Goal: Task Accomplishment & Management: Use online tool/utility

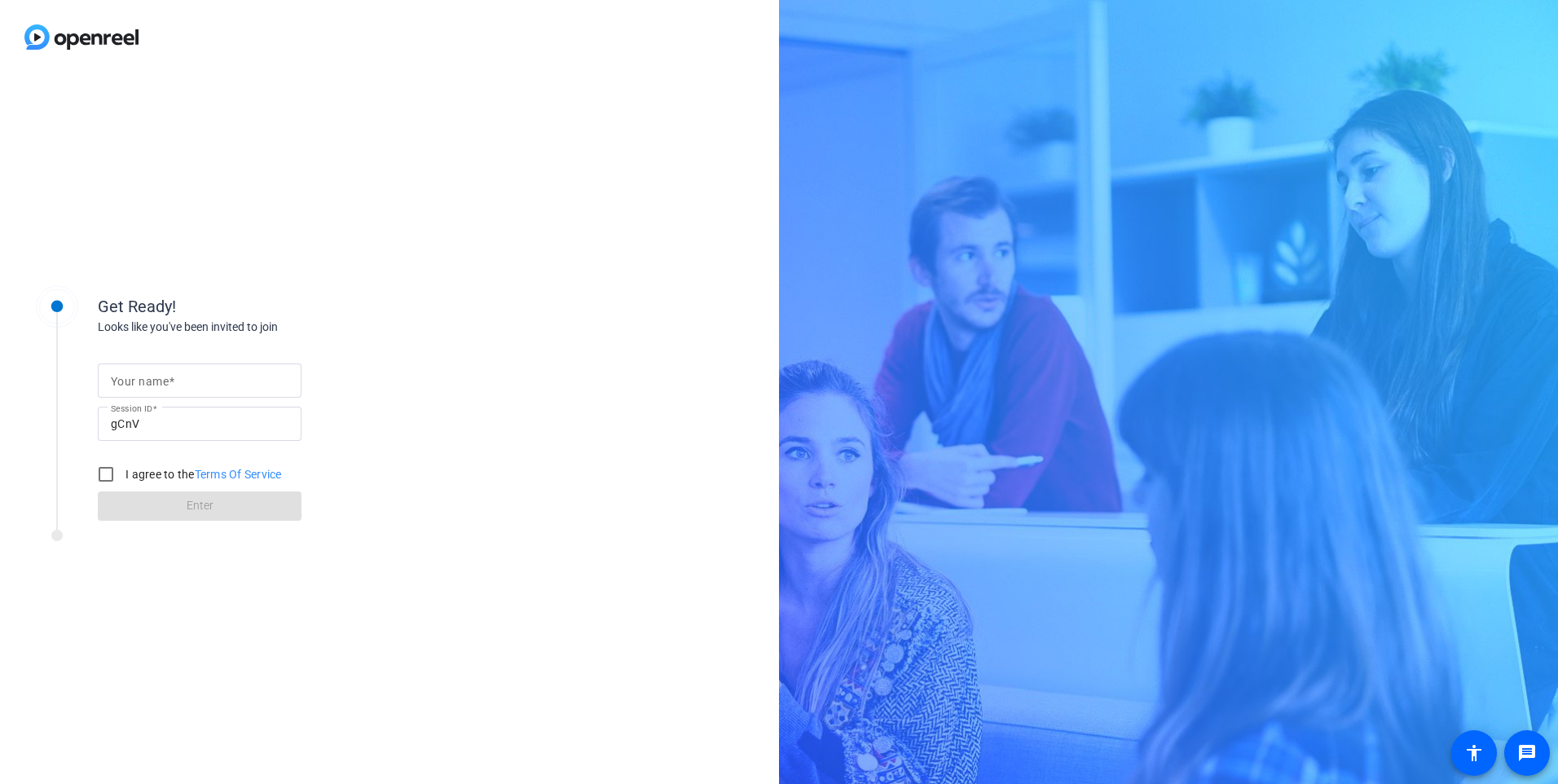
click at [138, 382] on mat-label "Your name" at bounding box center [140, 381] width 58 height 13
click at [138, 382] on input "Your name" at bounding box center [199, 380] width 177 height 19
type input "Janice Jespersen"
click at [103, 467] on input "I agree to the Terms Of Service" at bounding box center [106, 474] width 33 height 33
checkbox input "true"
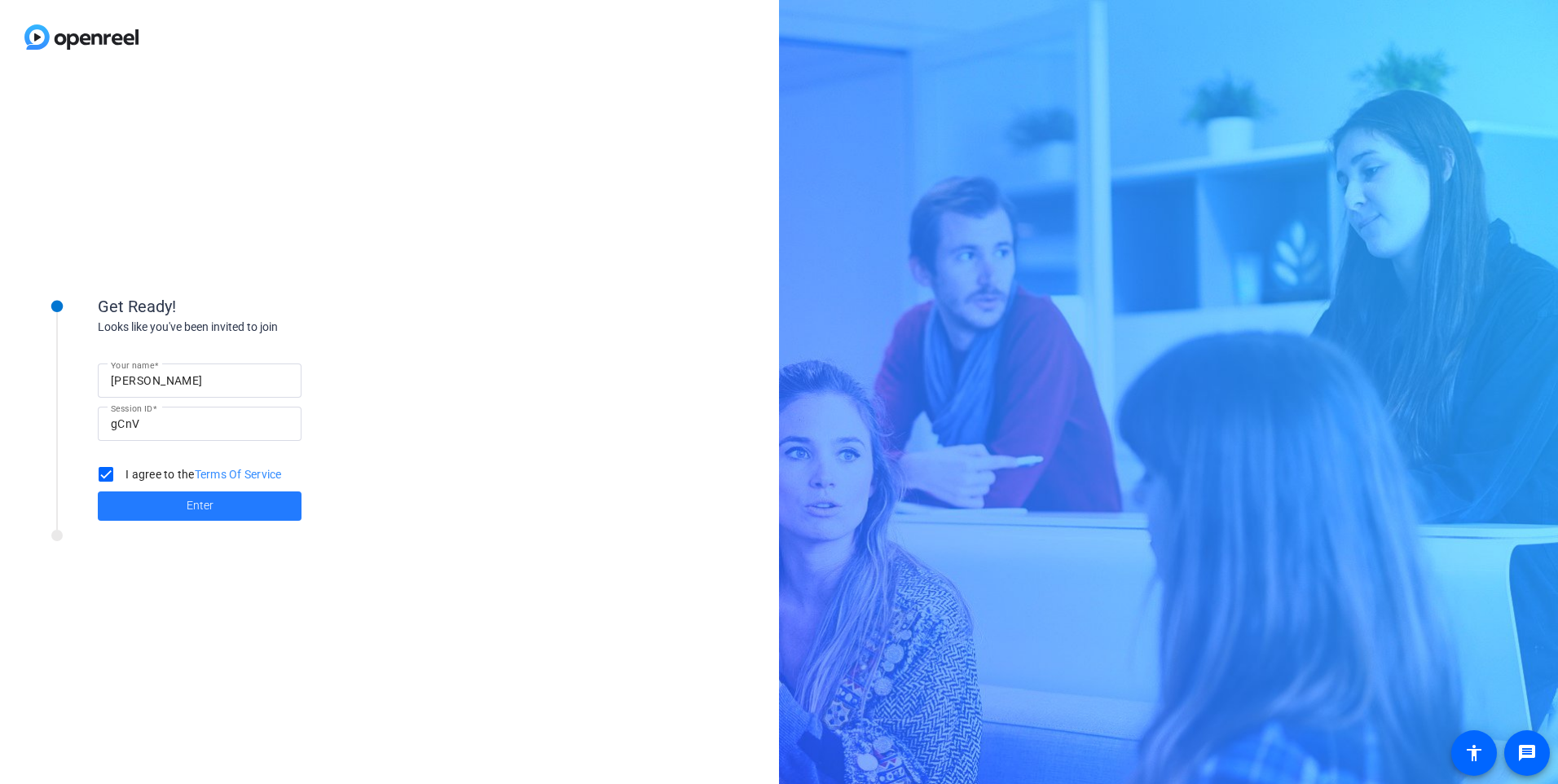
click at [206, 507] on span "Enter" at bounding box center [200, 506] width 27 height 17
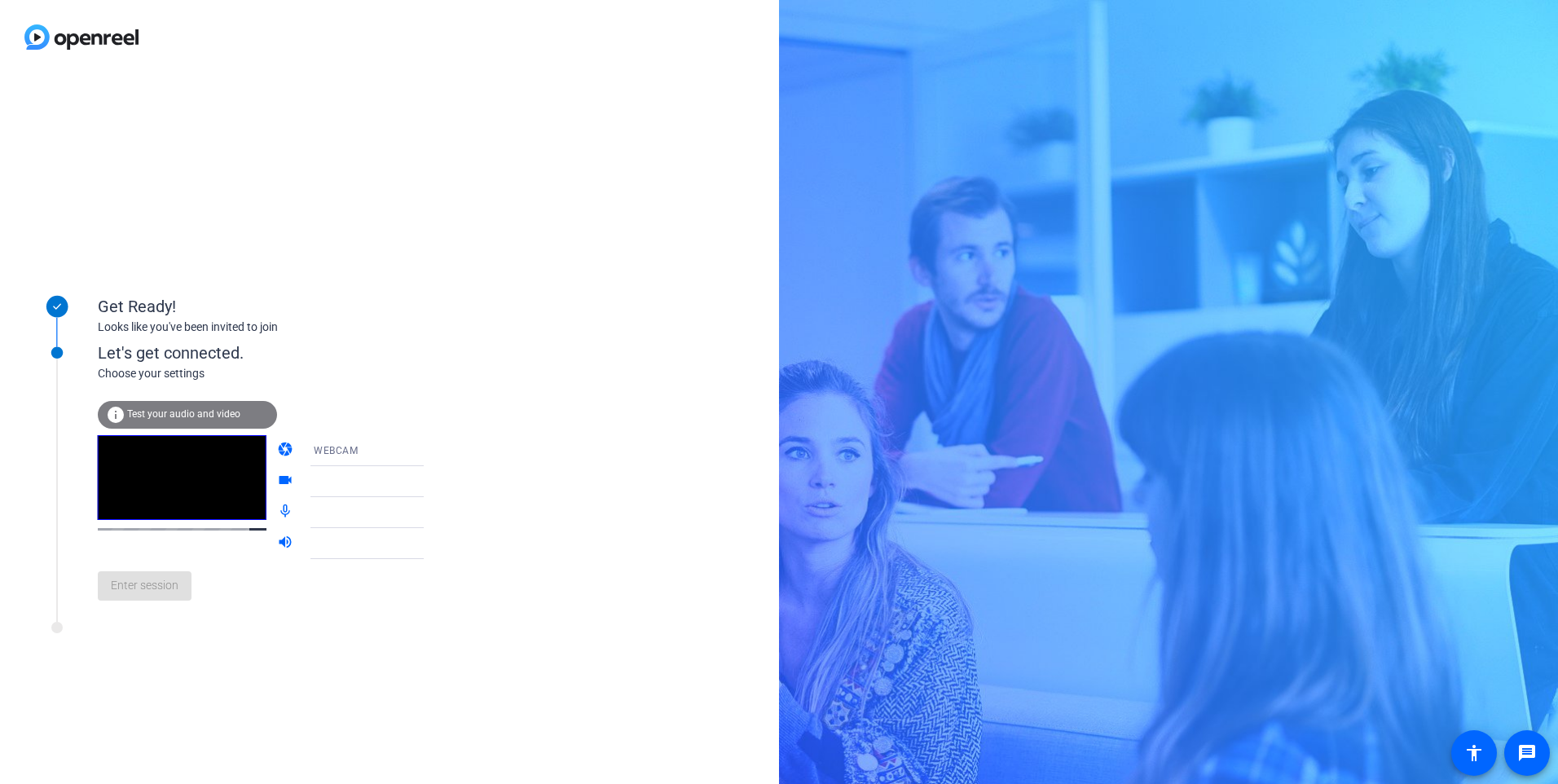
click at [200, 411] on span "Test your audio and video" at bounding box center [184, 414] width 114 height 12
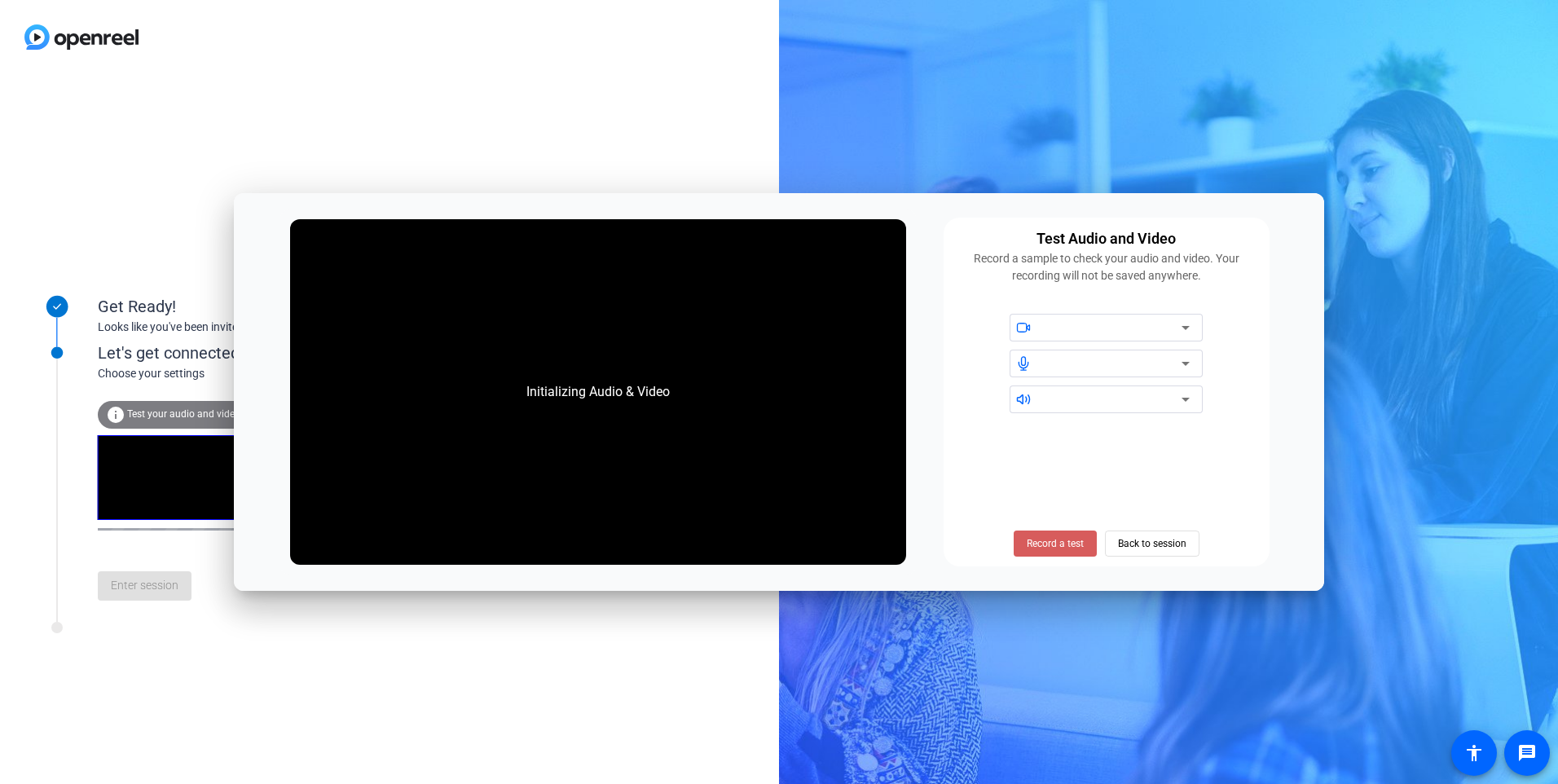
click at [1059, 535] on span at bounding box center [1055, 543] width 83 height 39
click at [1059, 536] on span "Stop Testing (6s)" at bounding box center [1054, 542] width 74 height 14
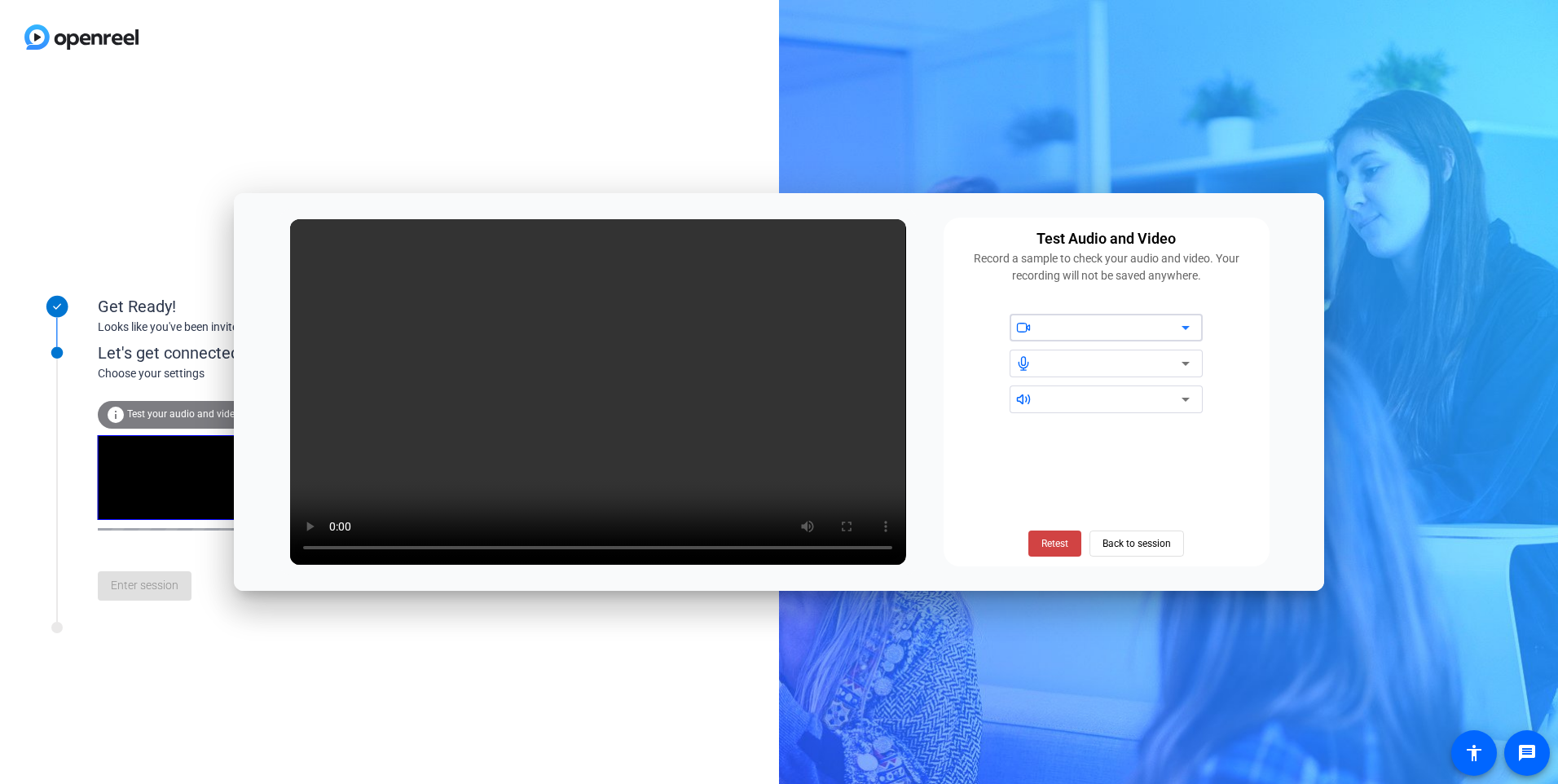
click at [1185, 320] on icon at bounding box center [1185, 327] width 19 height 19
click at [1184, 323] on icon at bounding box center [1185, 327] width 19 height 19
click at [1052, 540] on span "Retest" at bounding box center [1055, 542] width 27 height 14
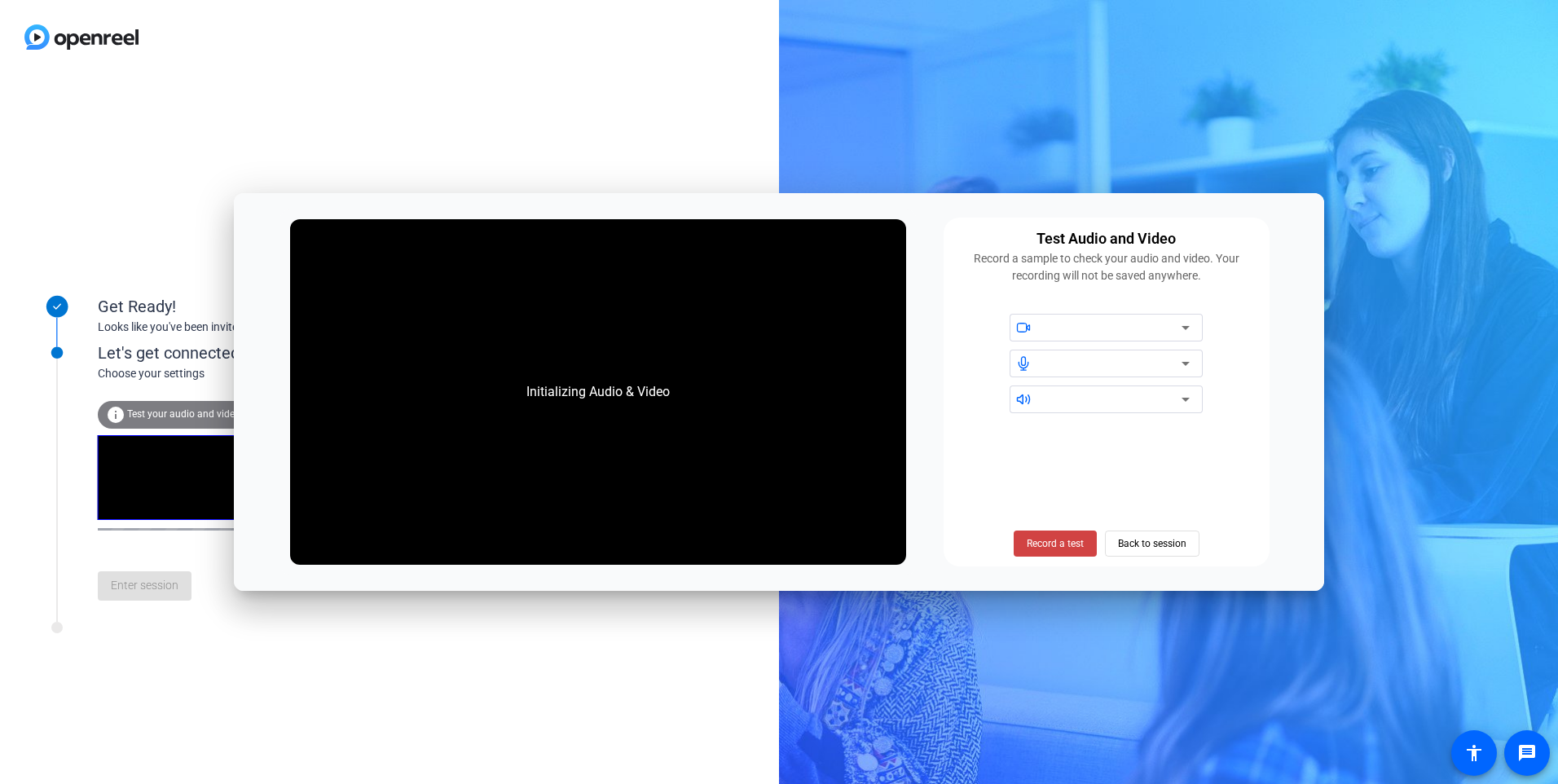
click at [1183, 326] on icon at bounding box center [1185, 327] width 19 height 19
click at [1182, 323] on icon at bounding box center [1185, 327] width 19 height 19
click at [1161, 540] on span "Back to session" at bounding box center [1151, 543] width 68 height 31
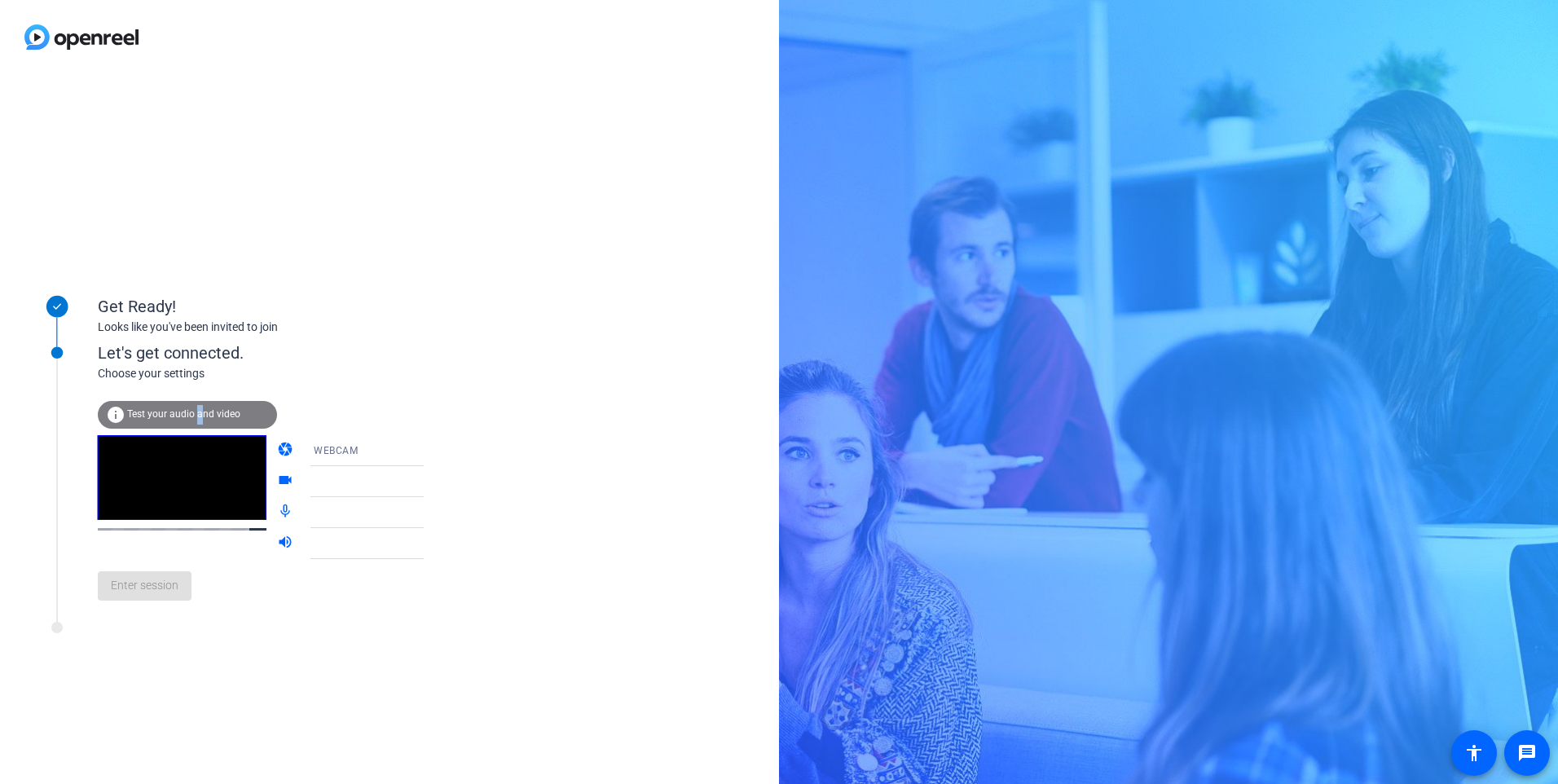
click at [199, 408] on span "Test your audio and video" at bounding box center [184, 414] width 114 height 12
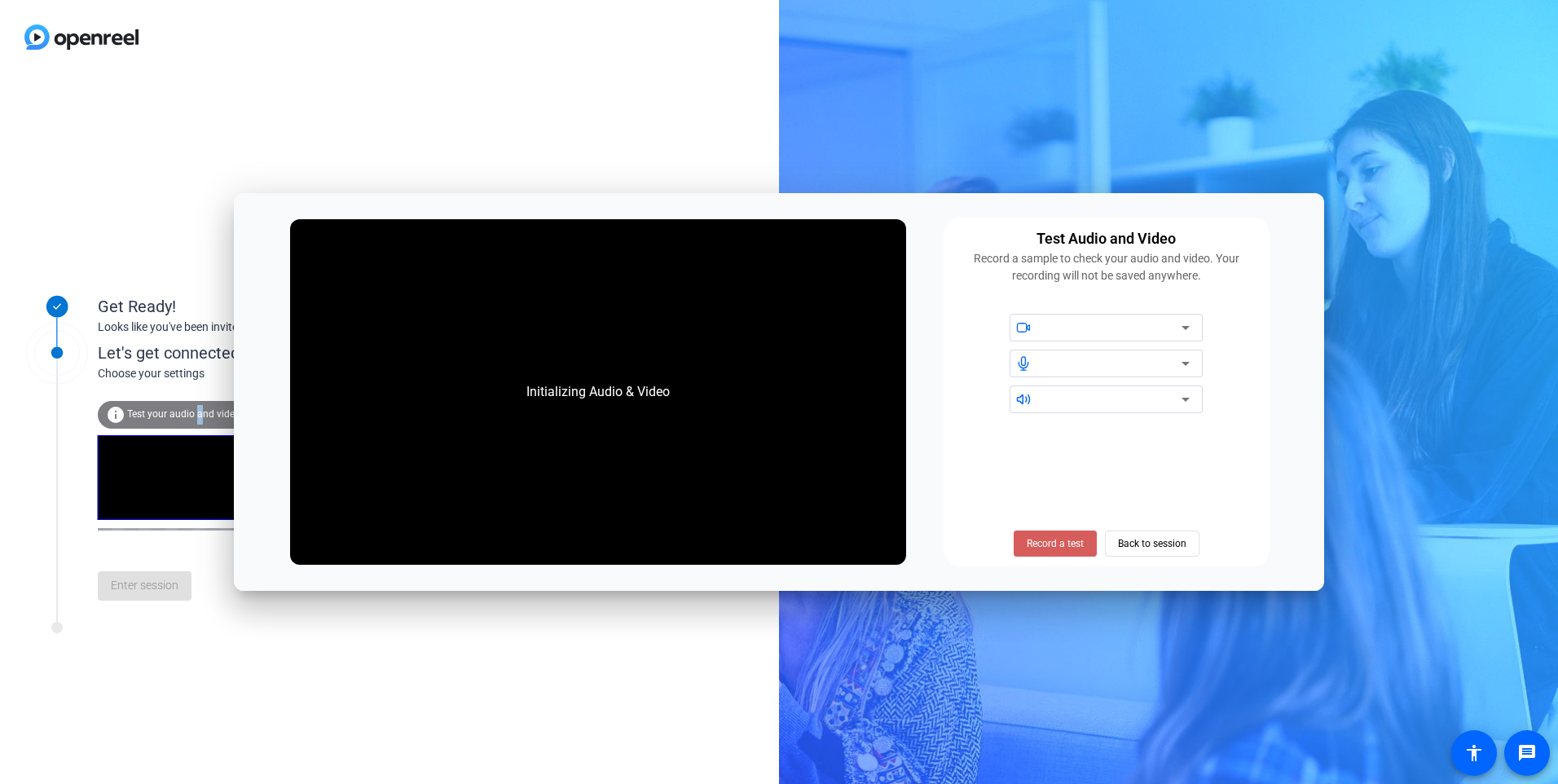
click at [1066, 541] on span "Record a test" at bounding box center [1055, 542] width 57 height 14
click at [1162, 541] on div "Stop Testing (6s) Back to session" at bounding box center [1106, 543] width 203 height 26
click at [1163, 541] on div "Stop Testing (6s) Back to session" at bounding box center [1106, 543] width 203 height 26
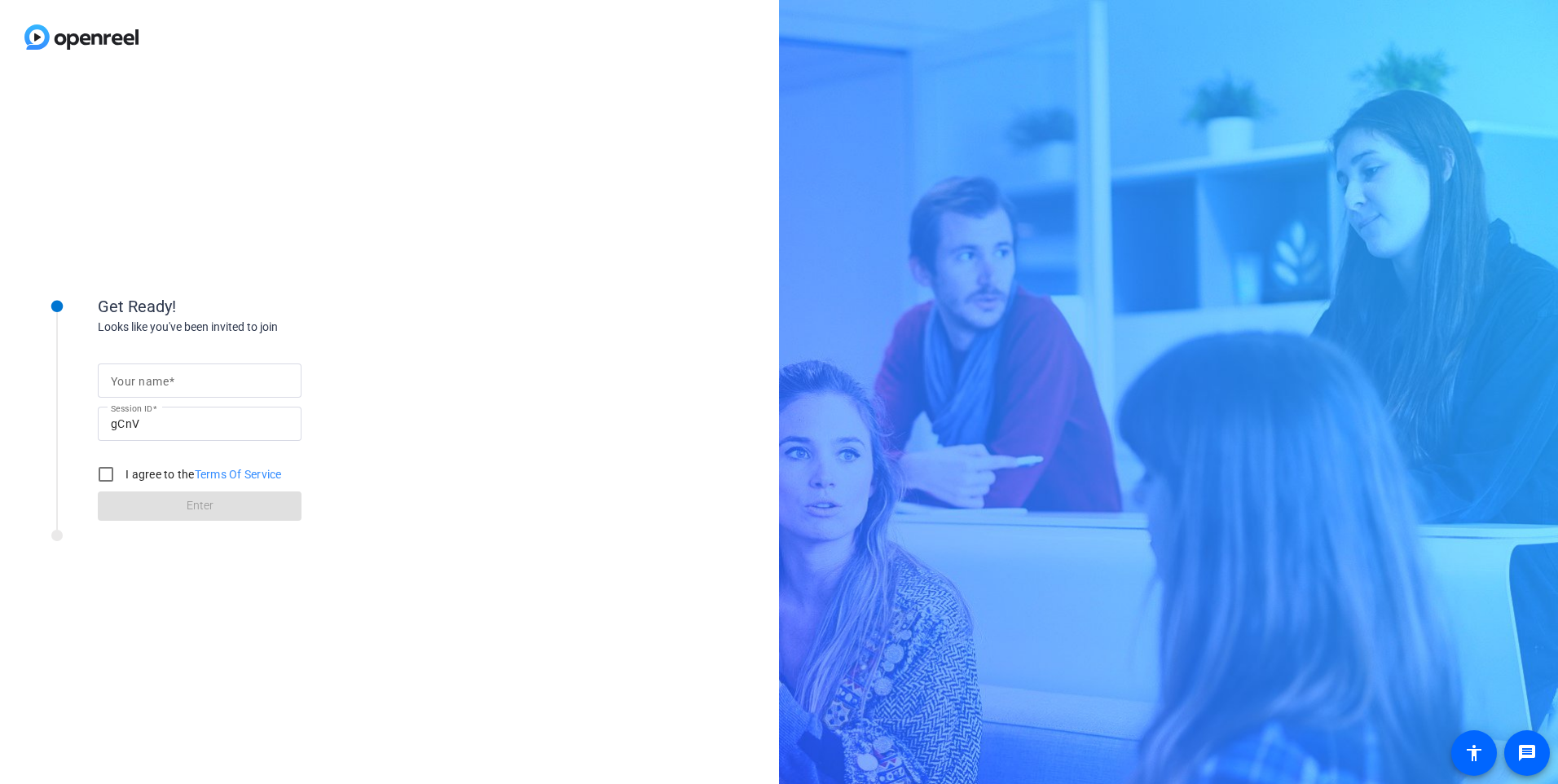
click at [168, 386] on mat-label "Your name" at bounding box center [140, 381] width 58 height 13
click at [168, 386] on input "Your name" at bounding box center [199, 380] width 177 height 19
type input "jani"
click at [108, 474] on input "I agree to the Terms Of Service" at bounding box center [106, 474] width 33 height 33
checkbox input "true"
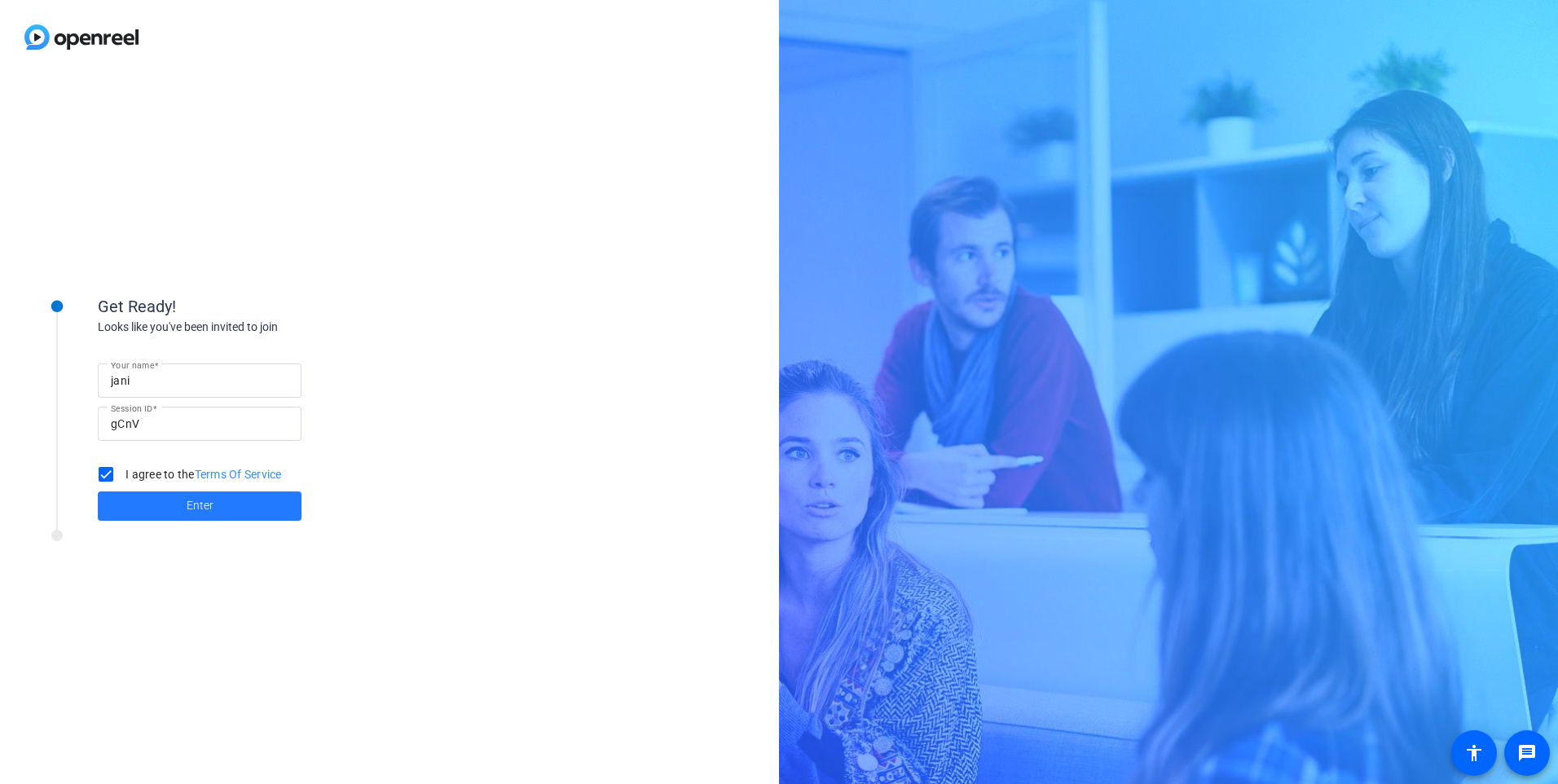
click at [218, 505] on span at bounding box center [198, 506] width 203 height 39
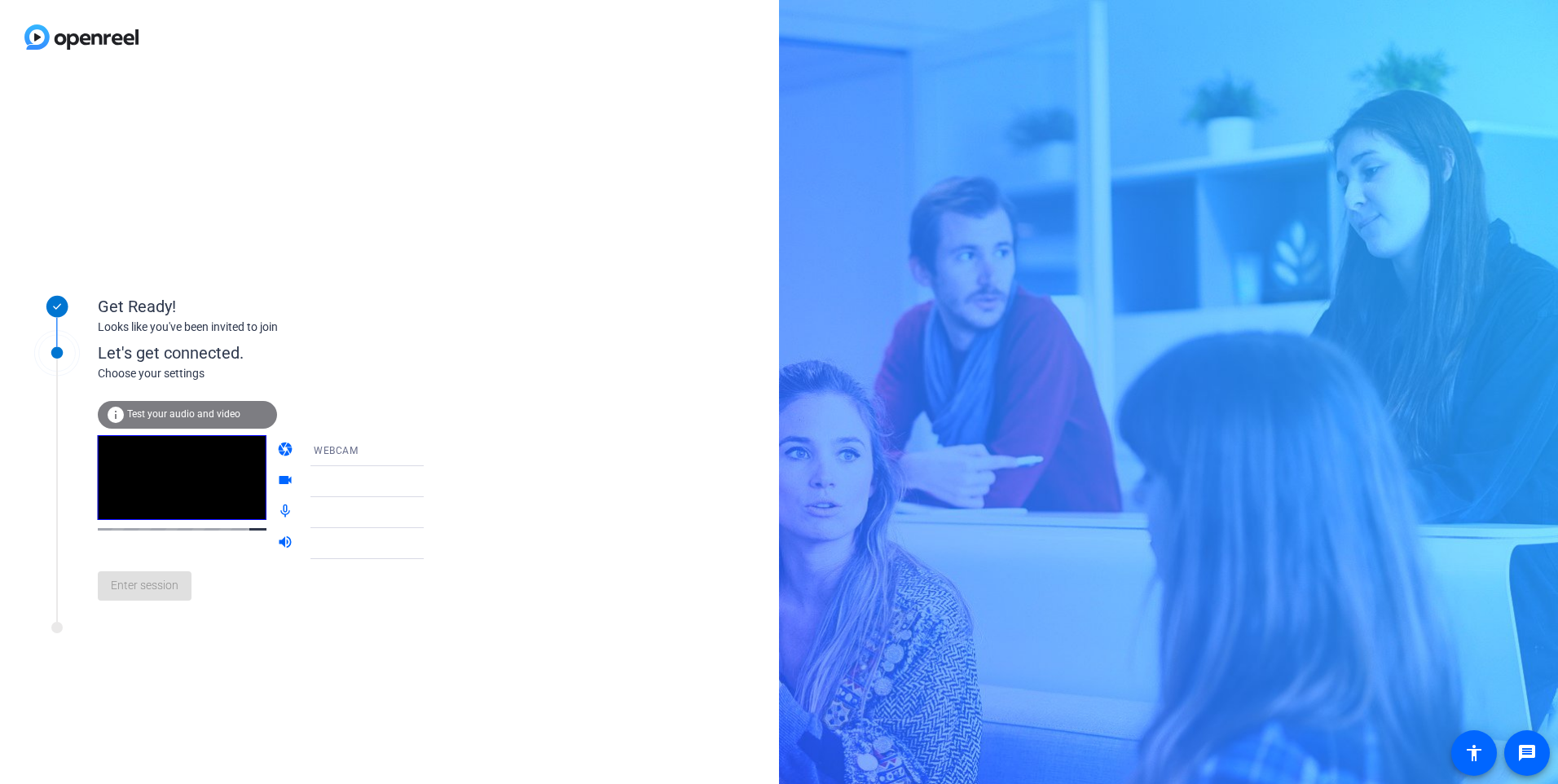
click at [191, 412] on span "Test your audio and video" at bounding box center [184, 414] width 114 height 12
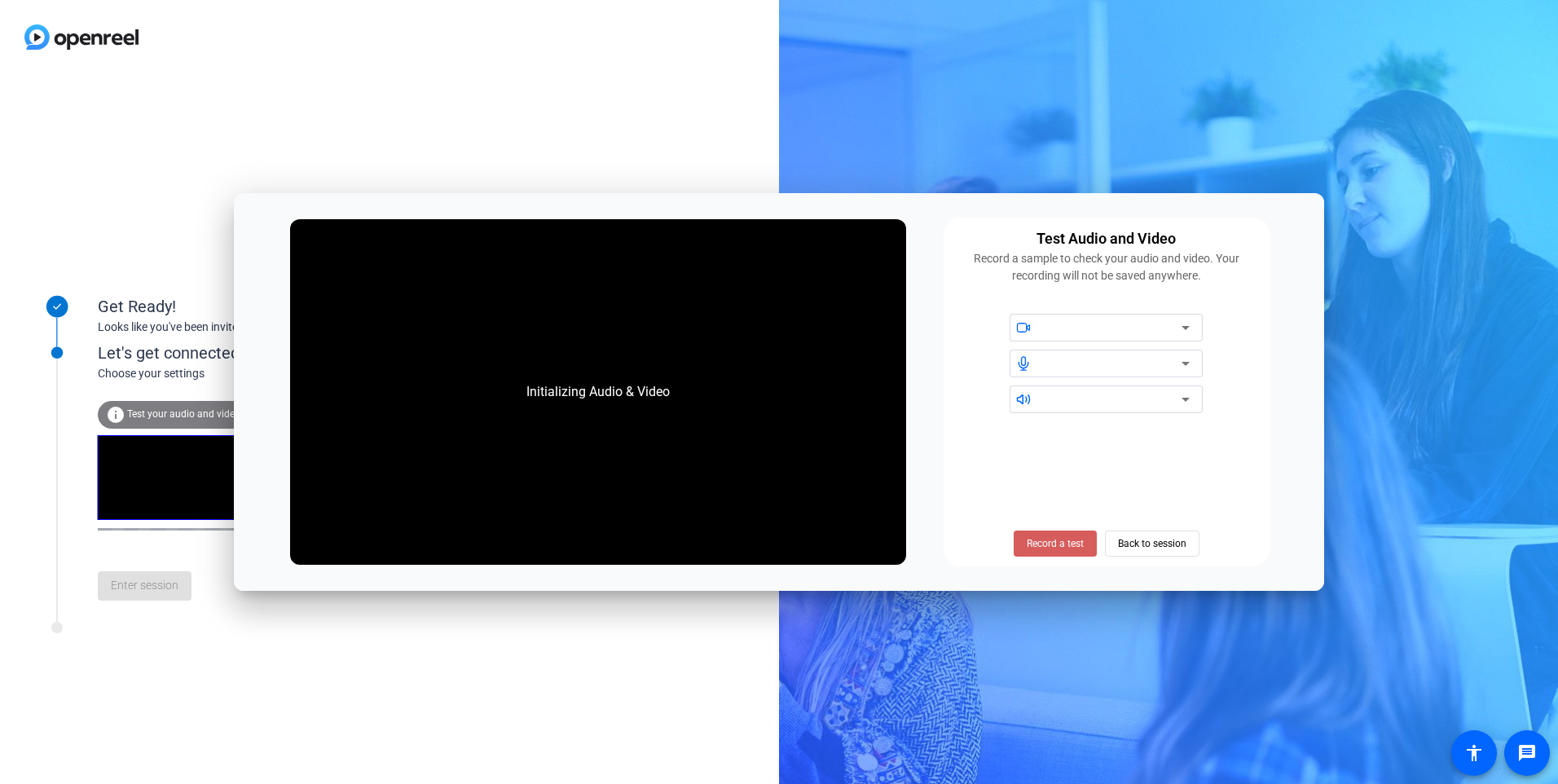
click at [1059, 541] on span "Record a test" at bounding box center [1055, 542] width 57 height 14
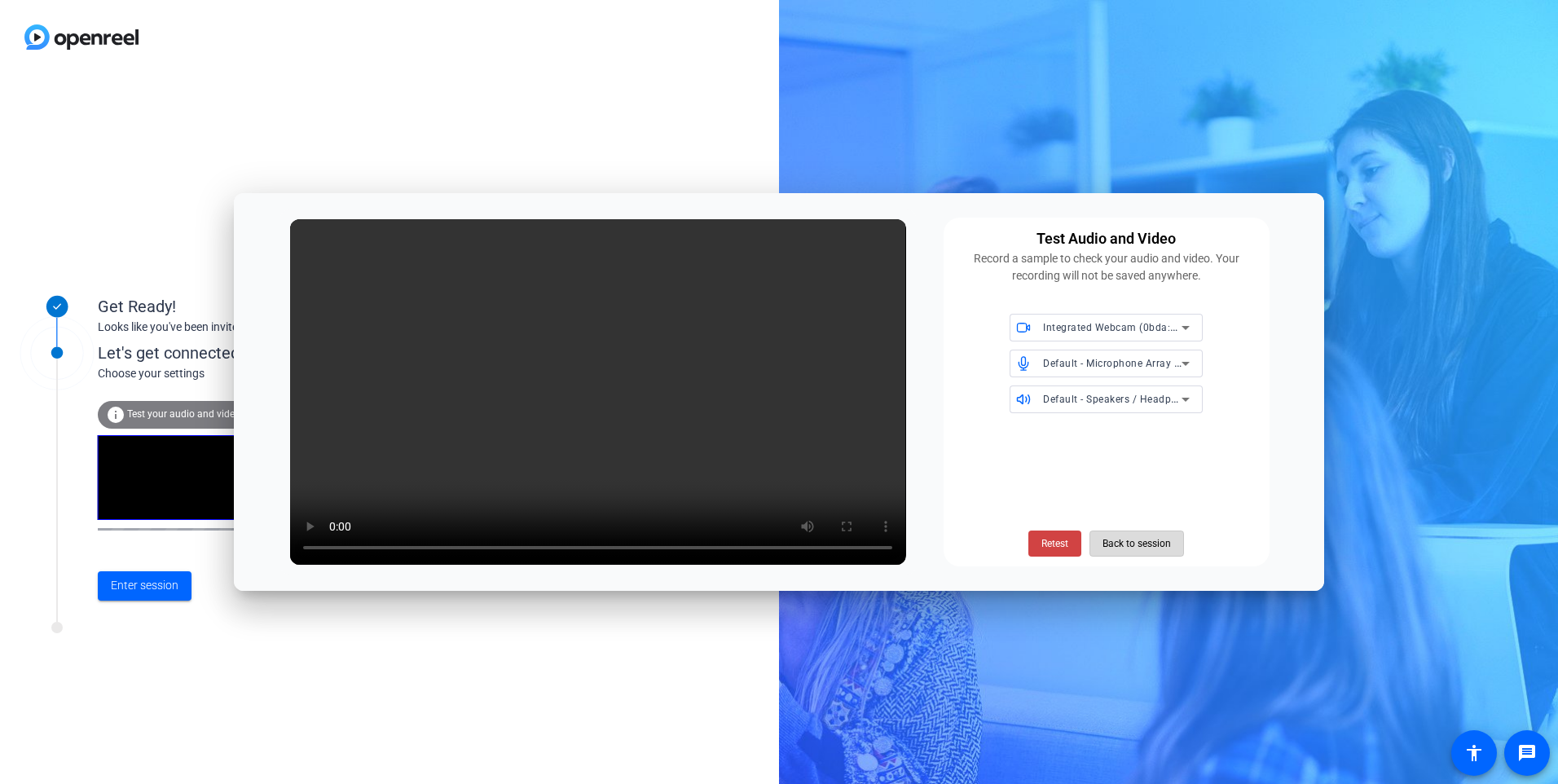
click at [1148, 551] on span "Back to session" at bounding box center [1136, 543] width 68 height 31
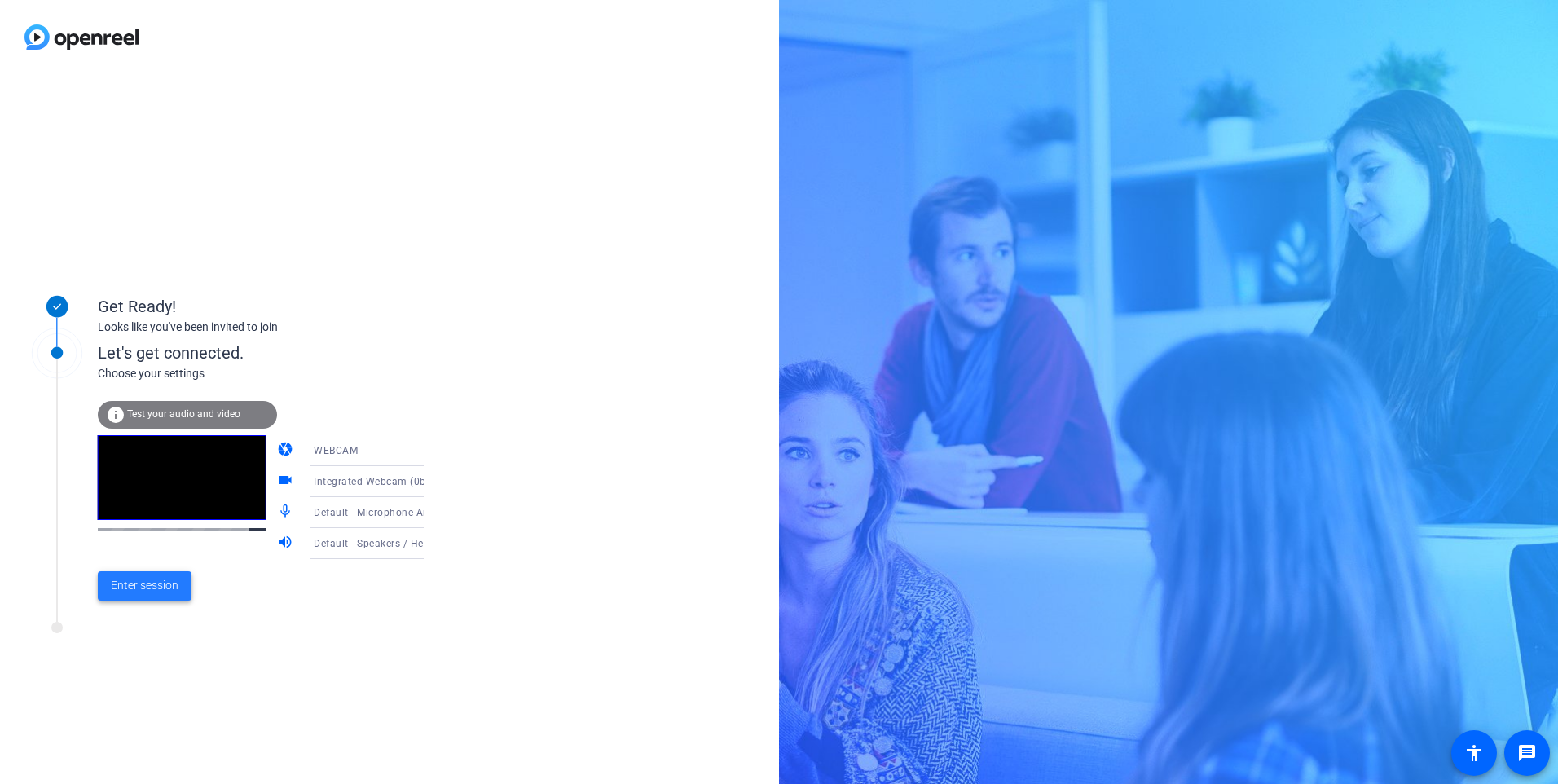
click at [140, 584] on span "Enter session" at bounding box center [145, 586] width 67 height 17
